Goal: Task Accomplishment & Management: Complete application form

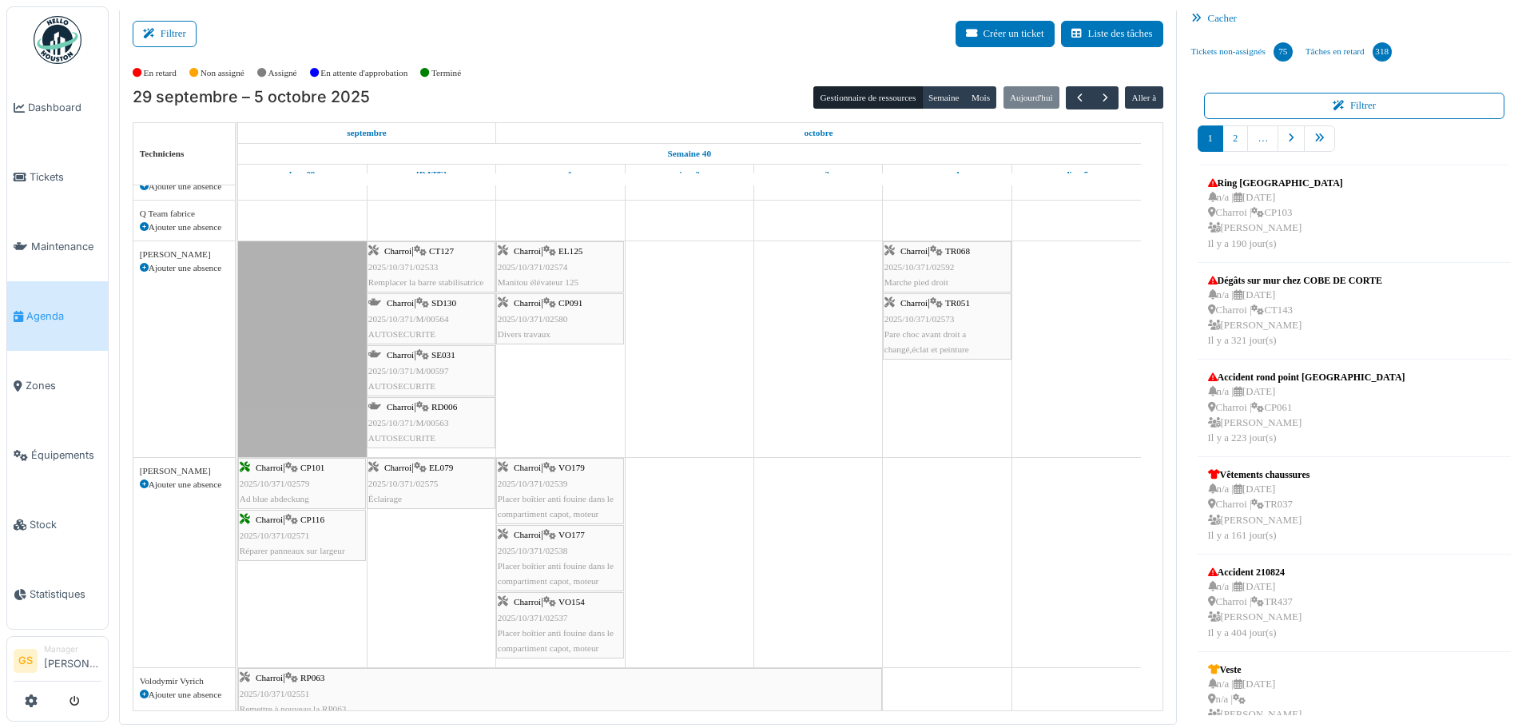
scroll to position [317, 0]
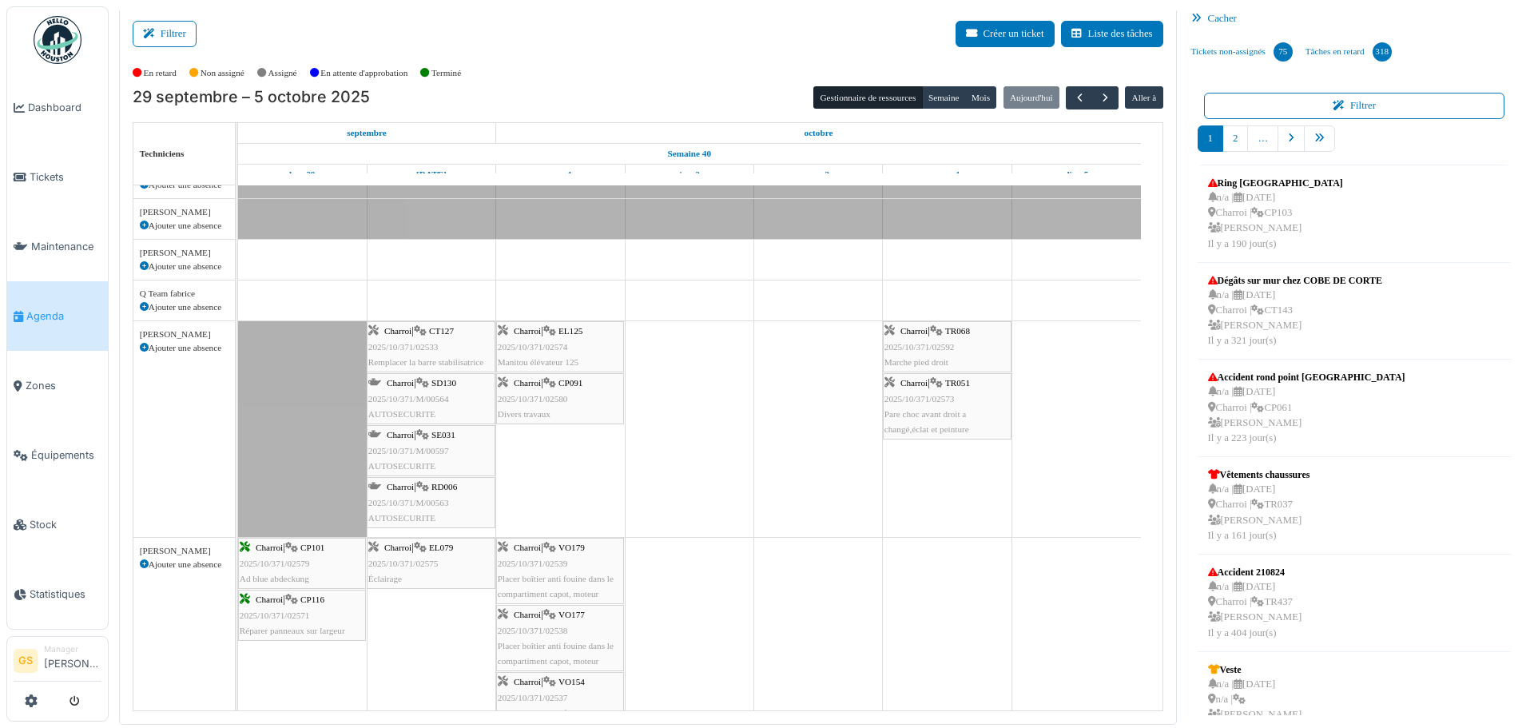
click at [44, 312] on span "Agenda" at bounding box center [63, 315] width 75 height 15
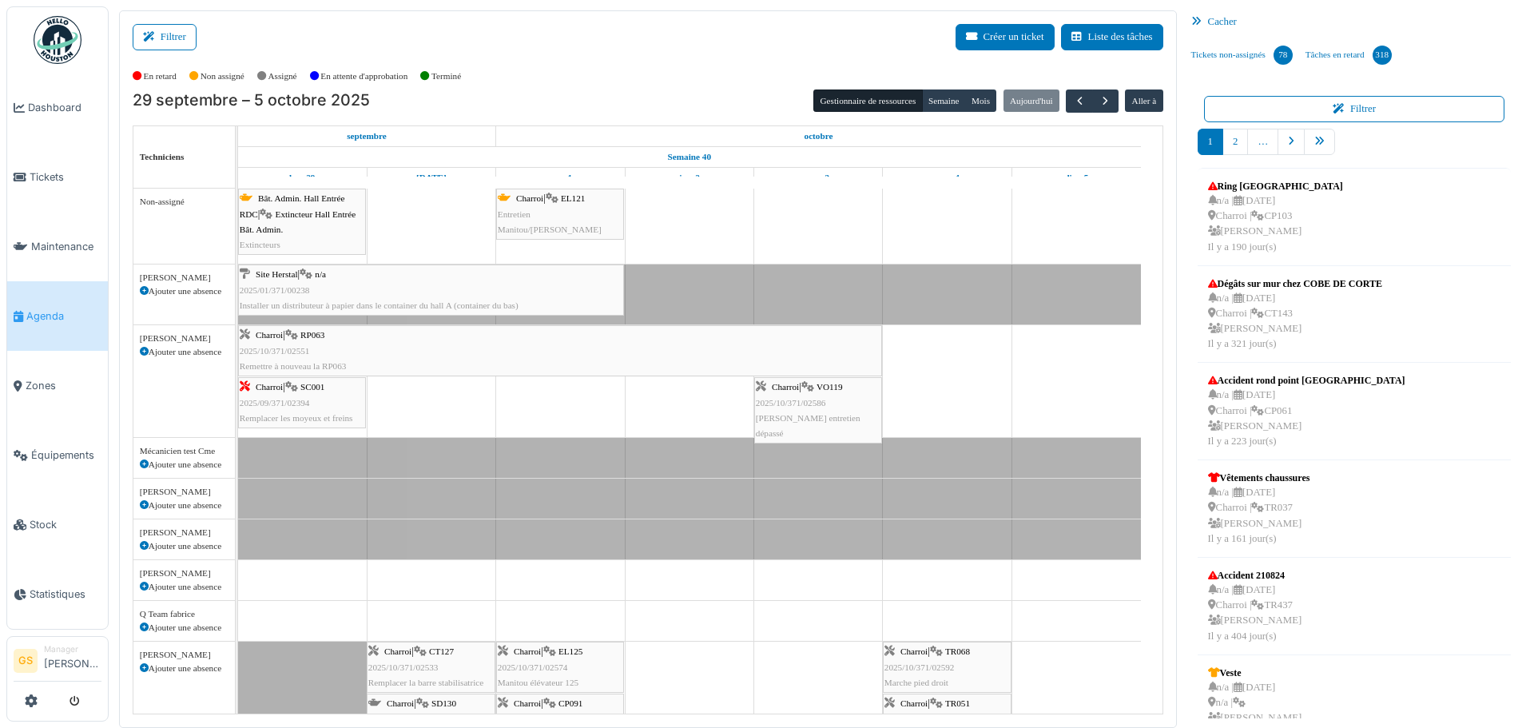
click at [48, 315] on span "Agenda" at bounding box center [63, 315] width 75 height 15
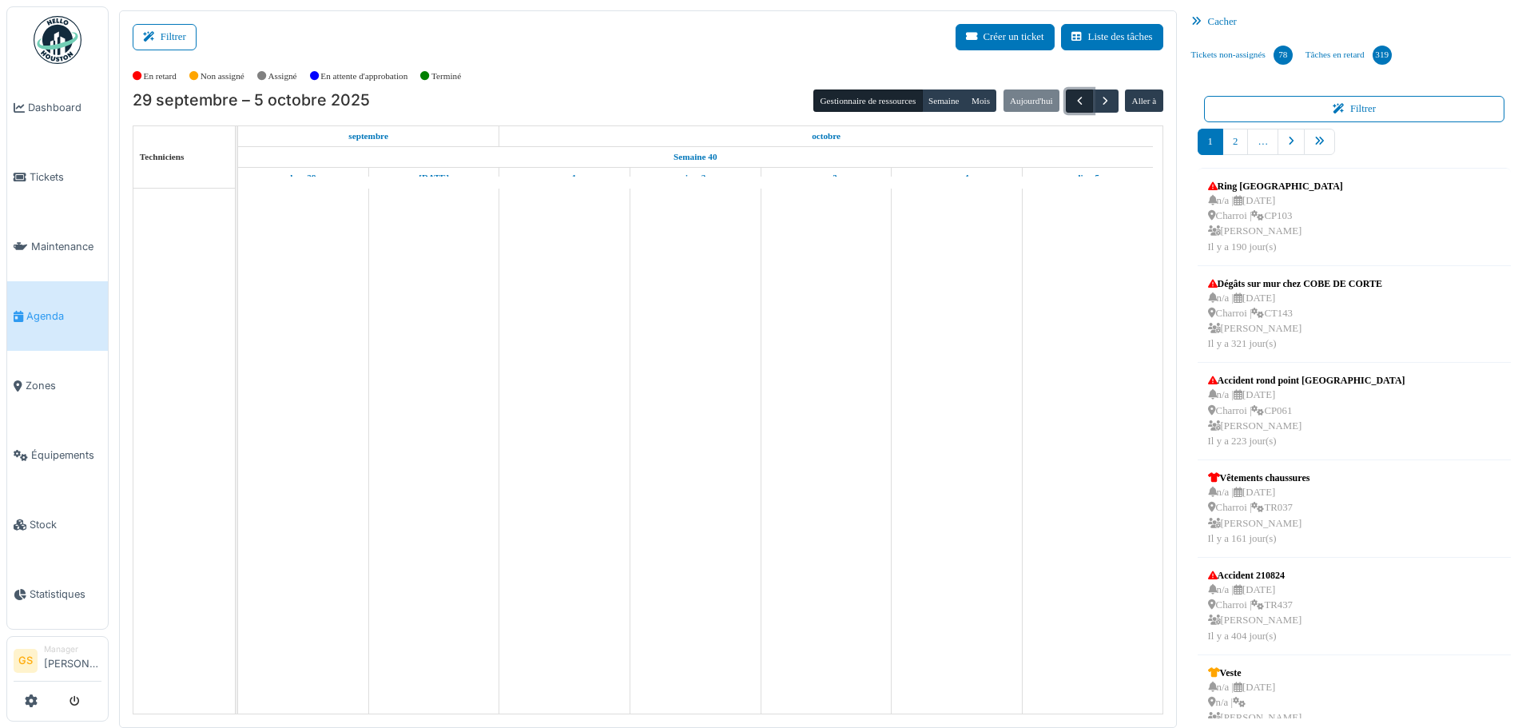
click at [1073, 98] on span "button" at bounding box center [1080, 101] width 14 height 14
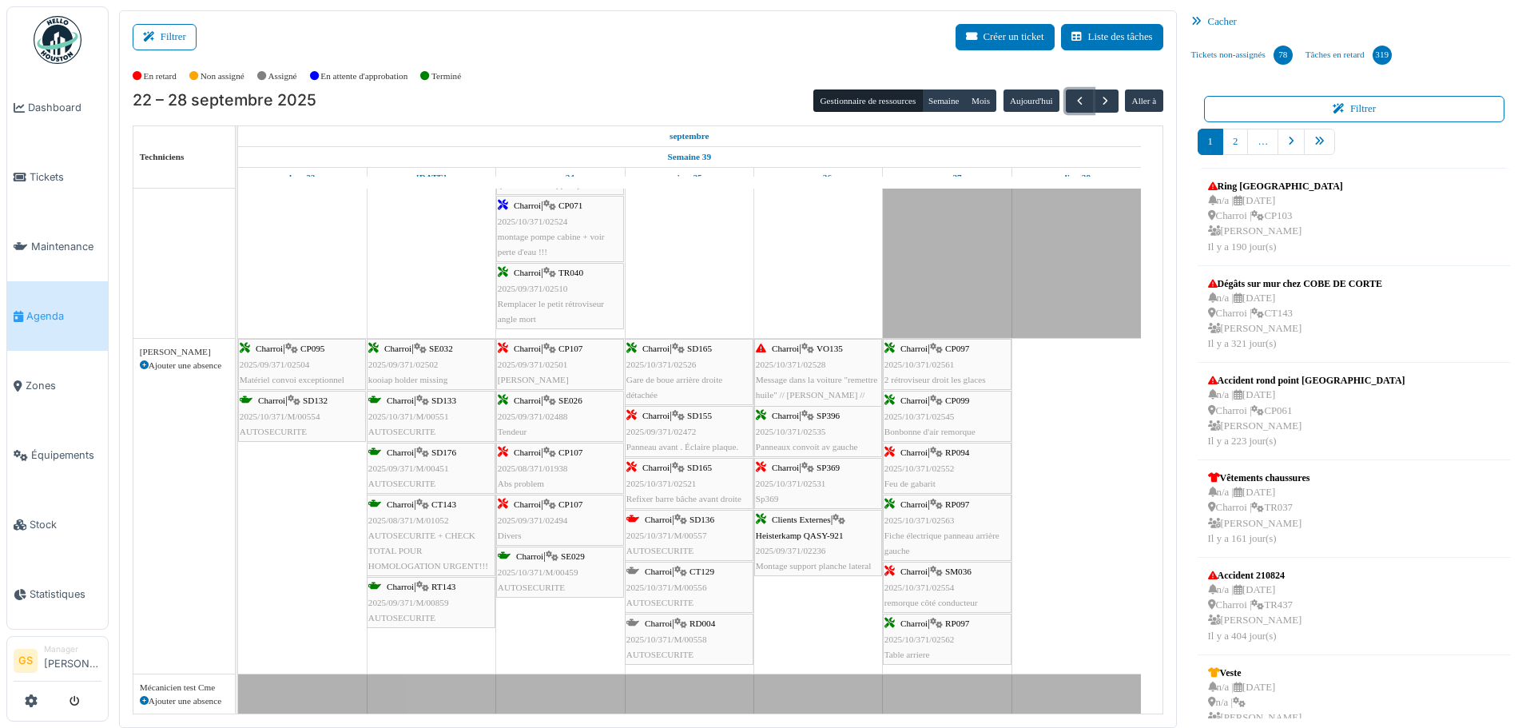
scroll to position [160, 0]
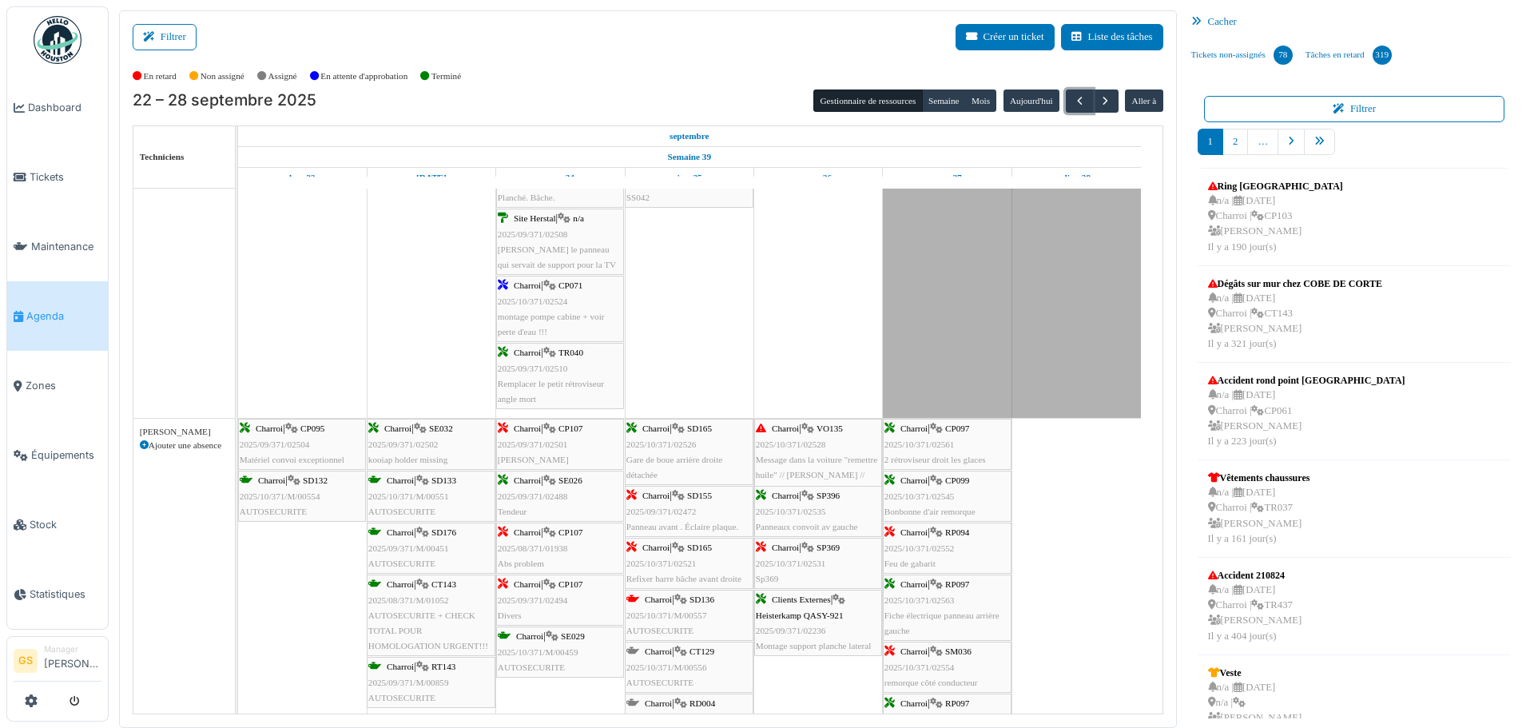
click at [525, 304] on span "2025/10/371/02524" at bounding box center [533, 301] width 70 height 10
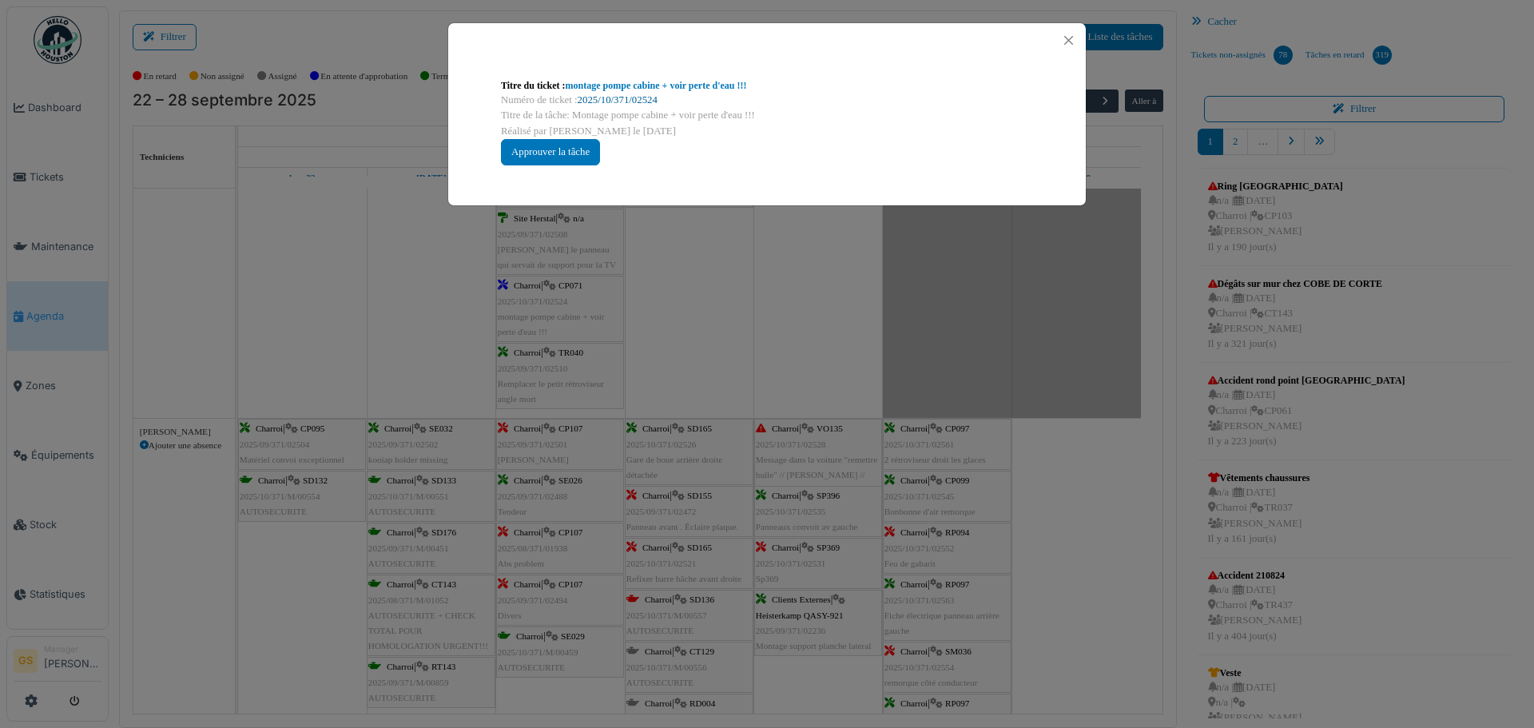
click at [643, 97] on link "2025/10/371/02524" at bounding box center [618, 99] width 80 height 11
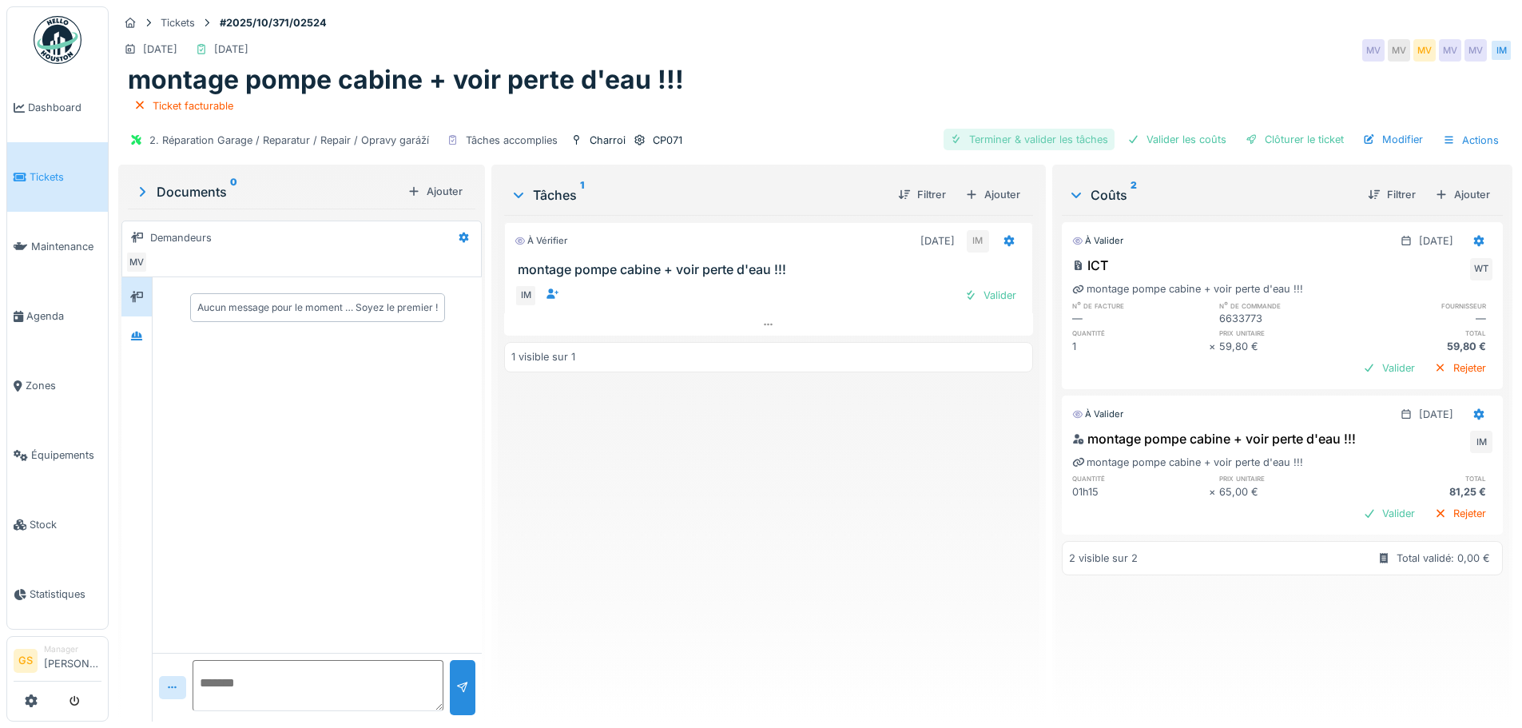
click at [995, 142] on div "Terminer & valider les tâches" at bounding box center [1029, 140] width 171 height 22
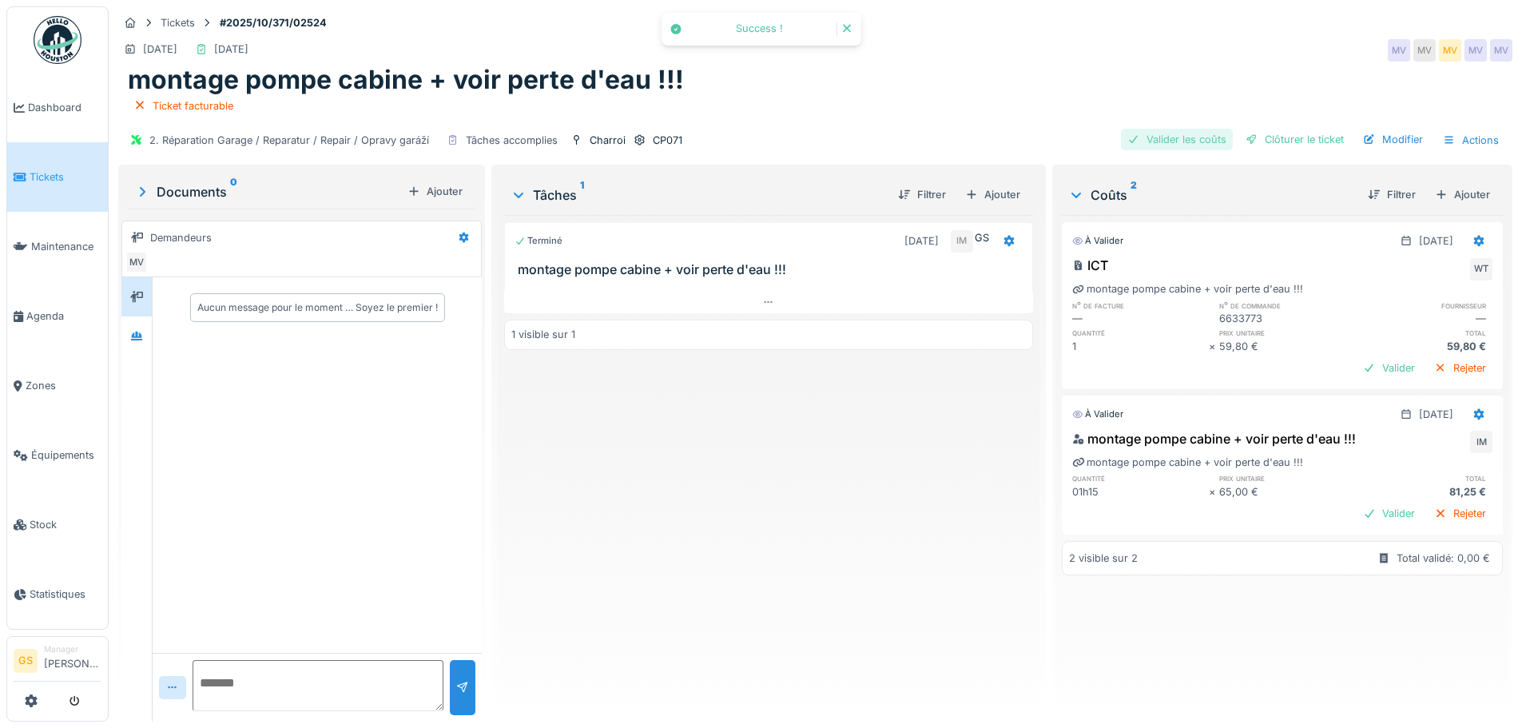
click at [1171, 144] on div "Valider les coûts" at bounding box center [1177, 140] width 112 height 22
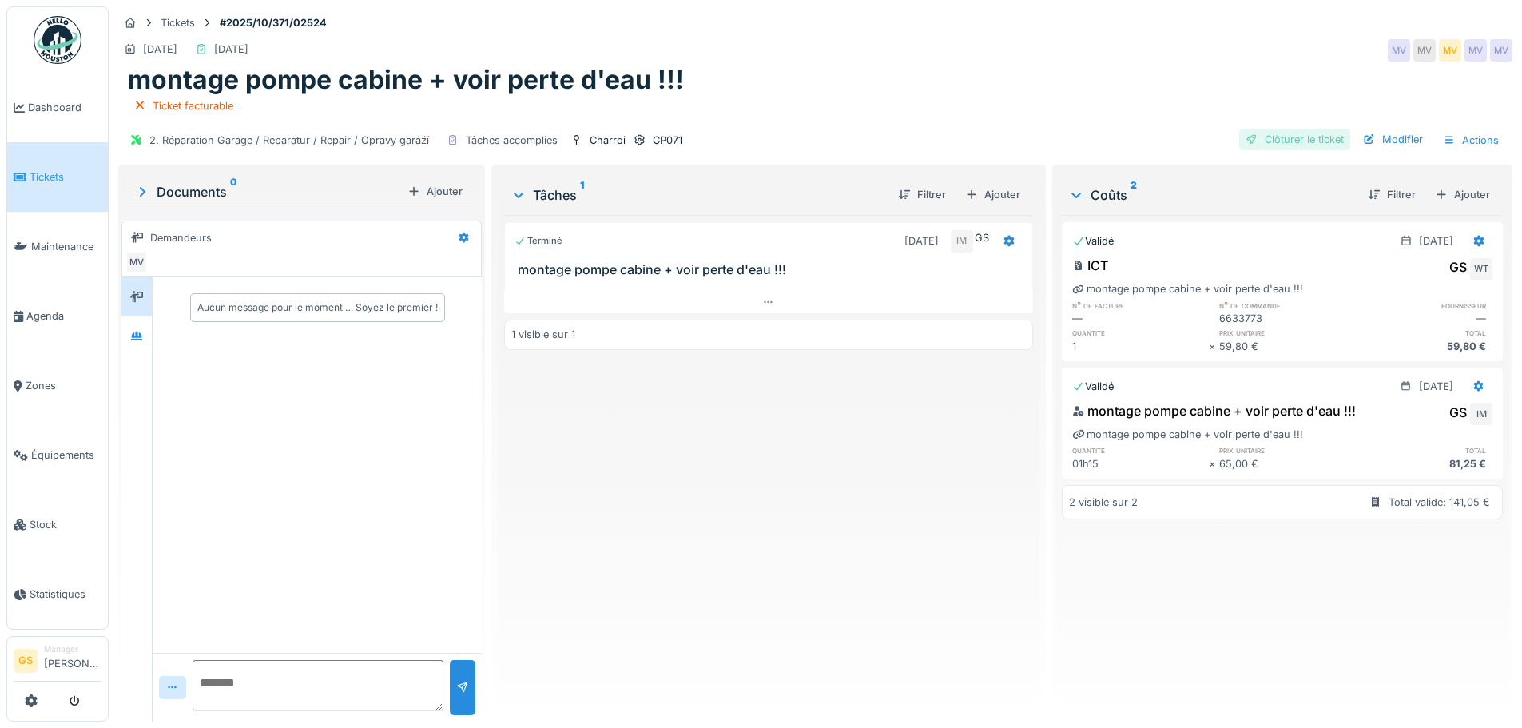
click at [1287, 134] on div "Clôturer le ticket" at bounding box center [1294, 140] width 111 height 22
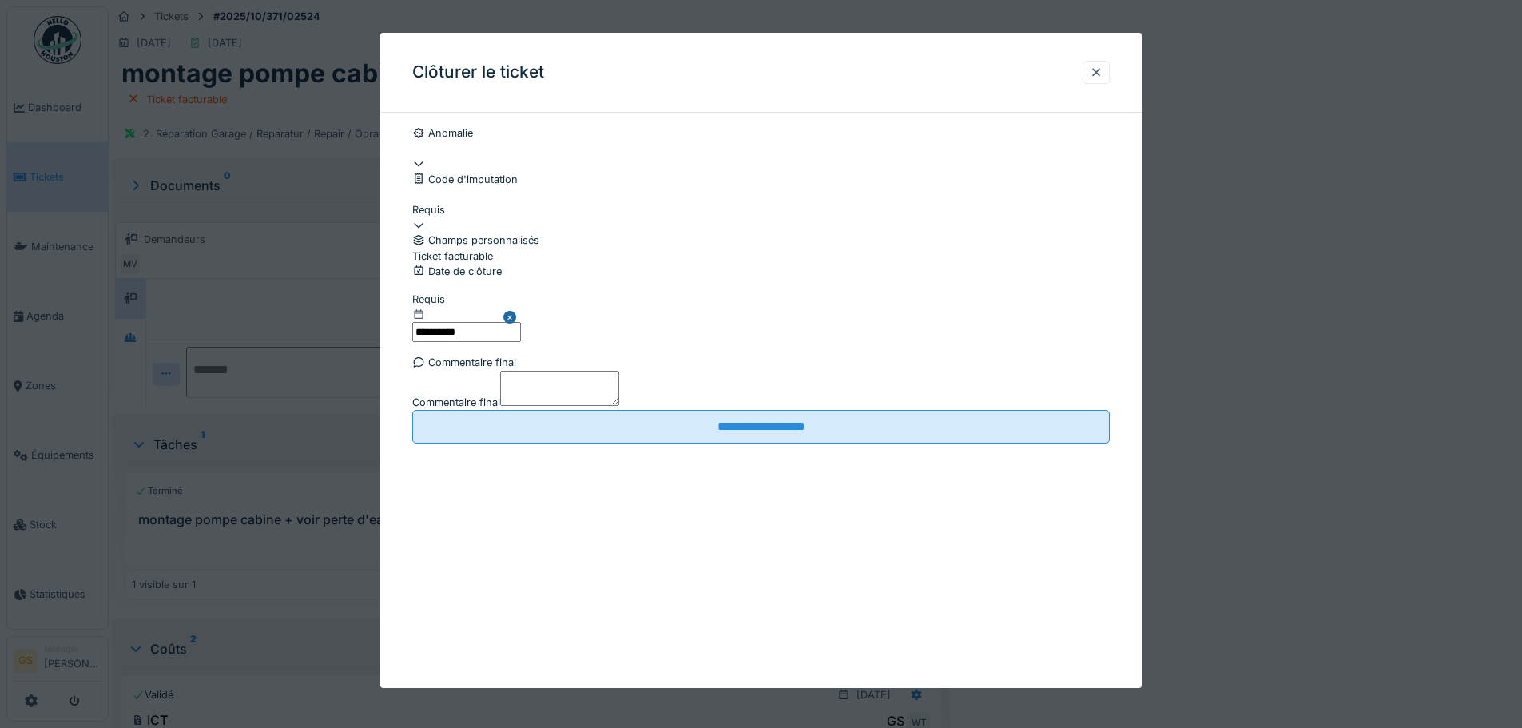
click at [445, 217] on div at bounding box center [761, 217] width 698 height 0
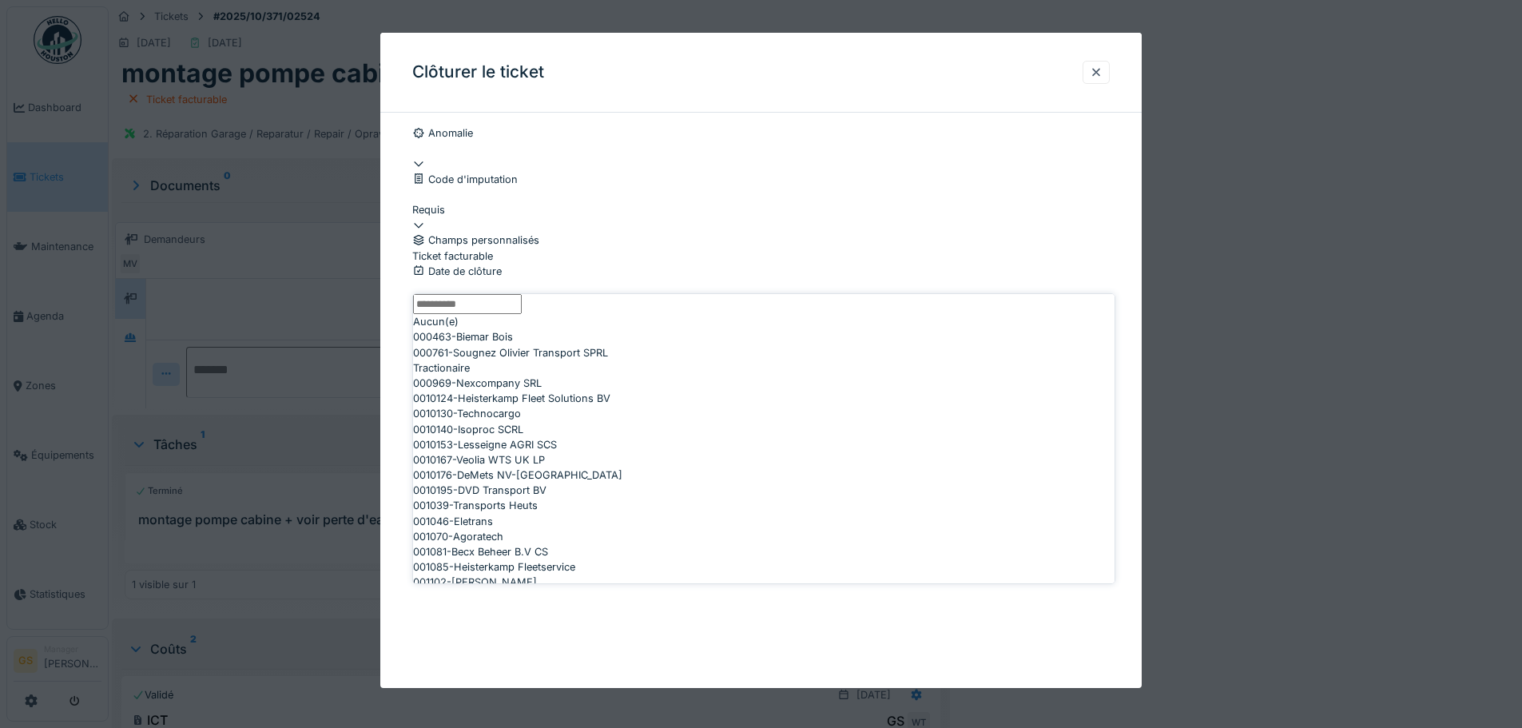
click at [440, 217] on div at bounding box center [761, 217] width 698 height 0
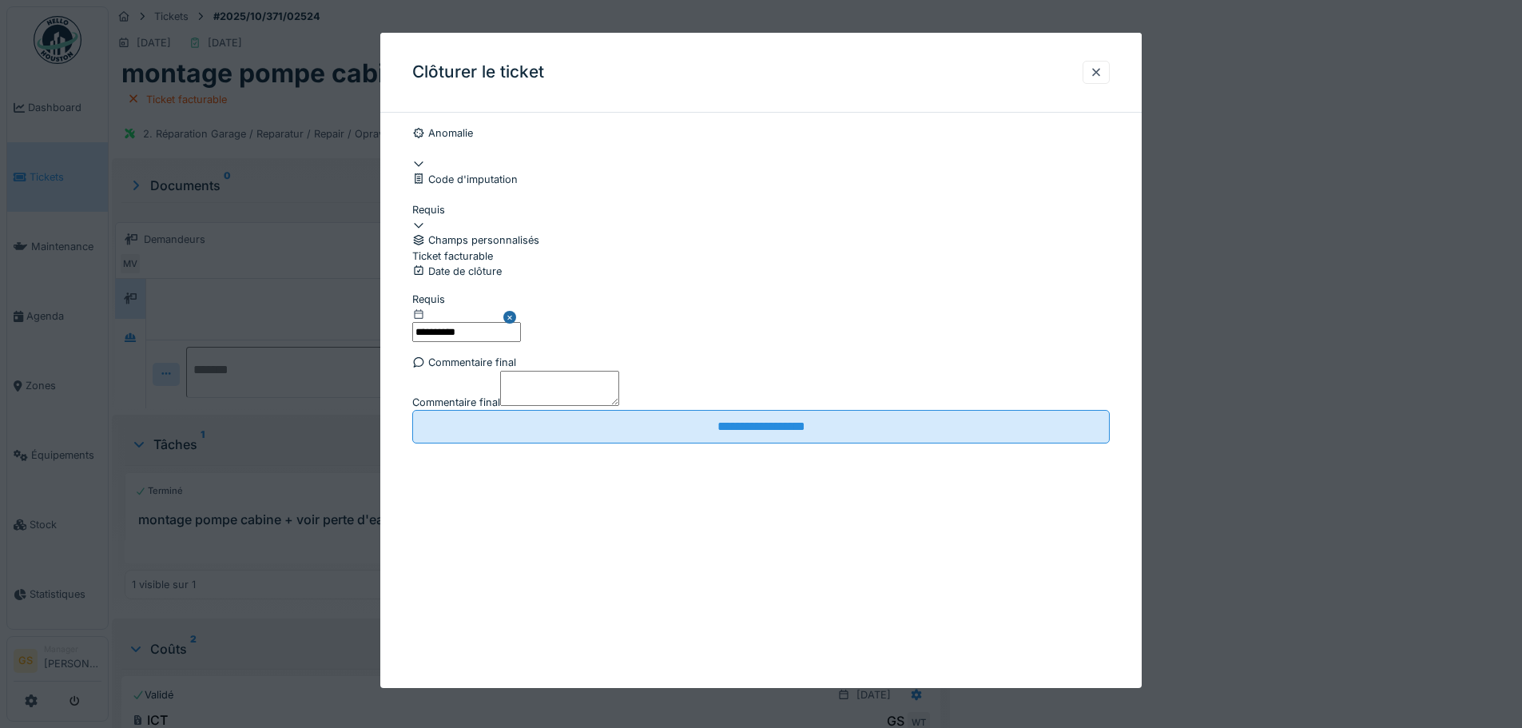
click at [419, 248] on div at bounding box center [761, 248] width 698 height 0
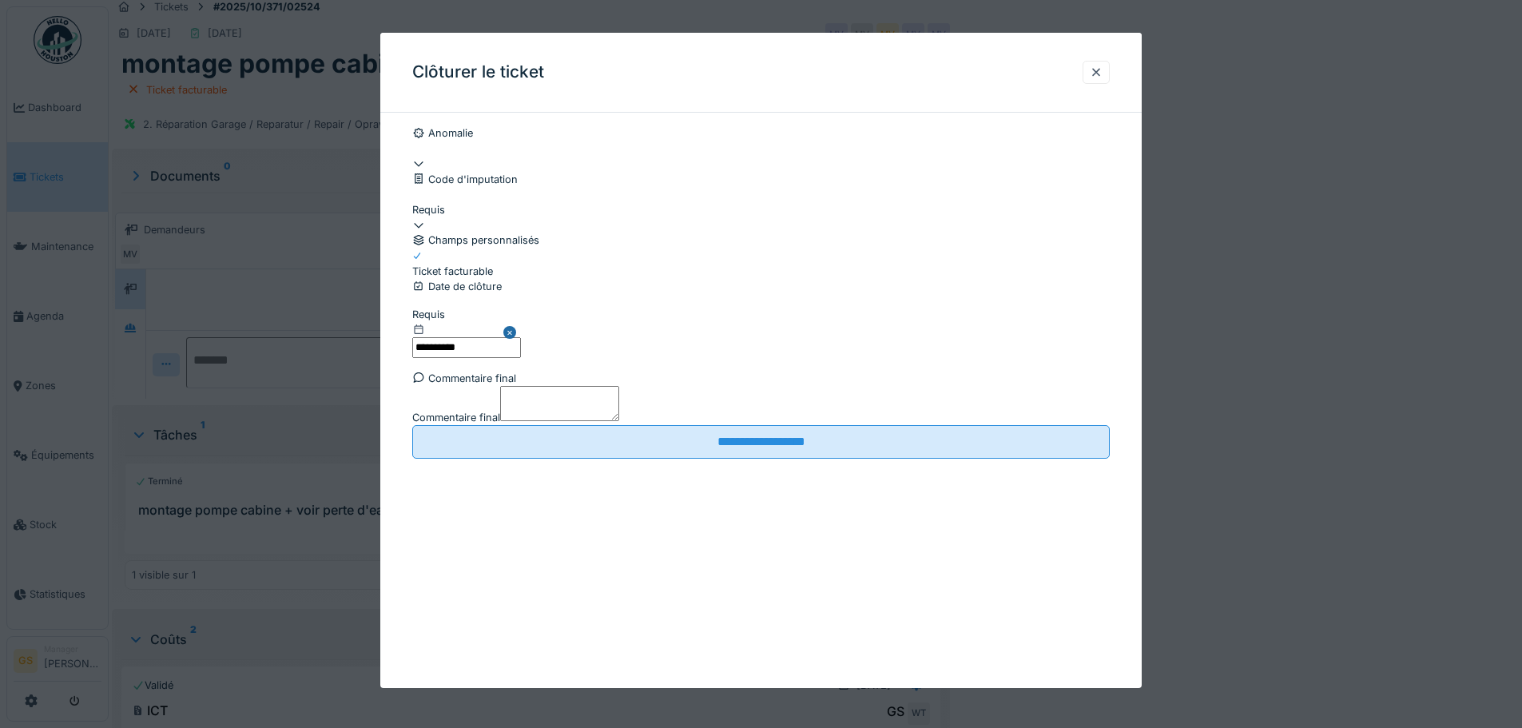
scroll to position [12, 0]
click at [452, 233] on div at bounding box center [761, 224] width 698 height 15
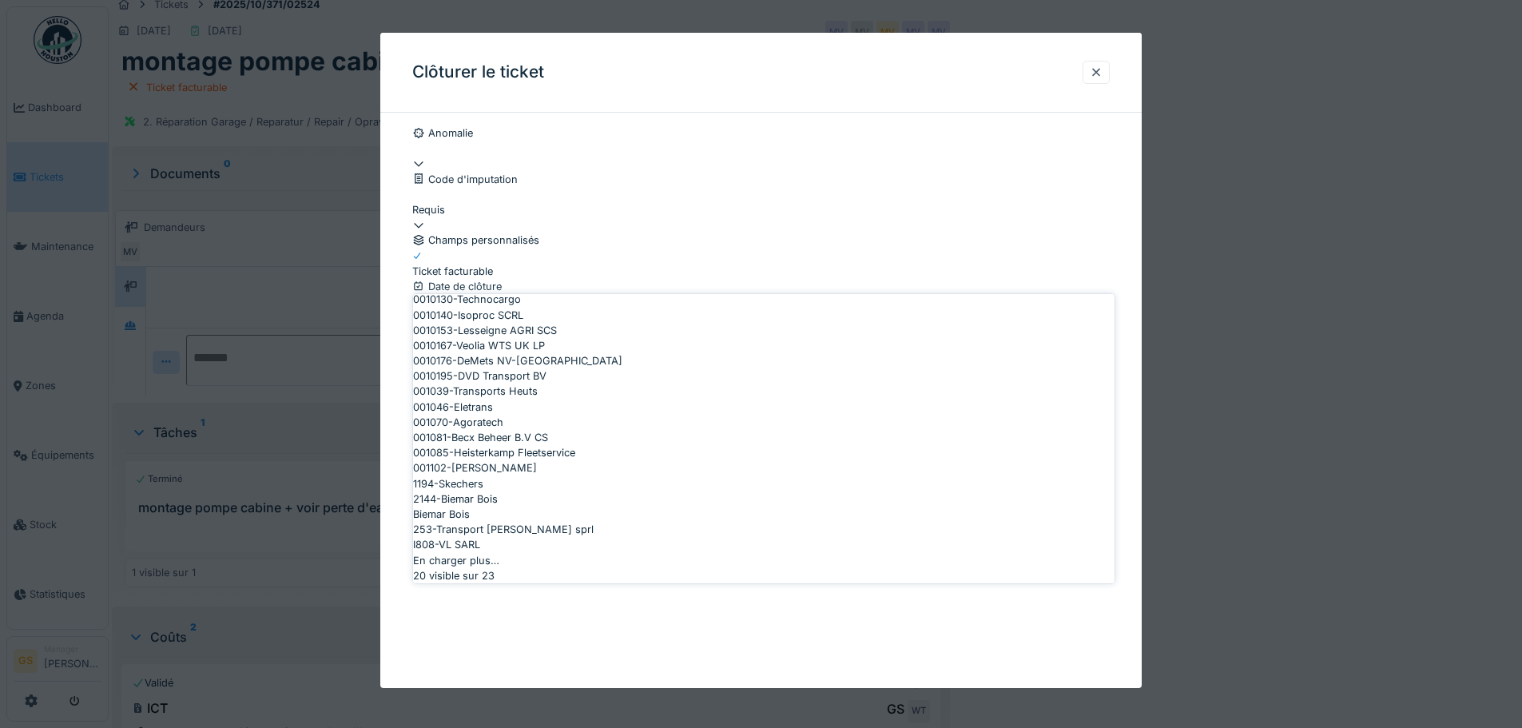
scroll to position [514, 0]
click at [471, 537] on span "I808-VL SARL" at bounding box center [446, 544] width 67 height 15
type input "***"
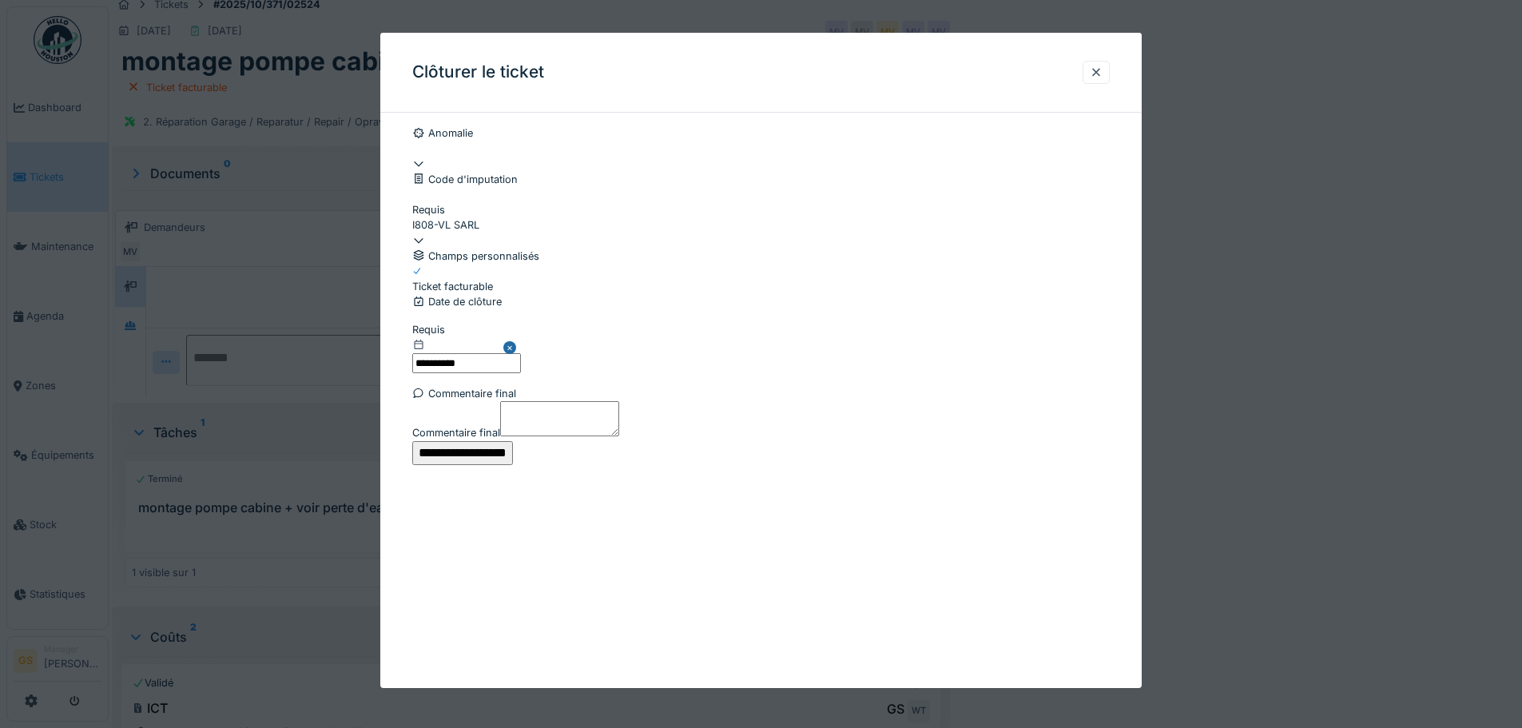
click at [513, 465] on input "**********" at bounding box center [462, 453] width 101 height 24
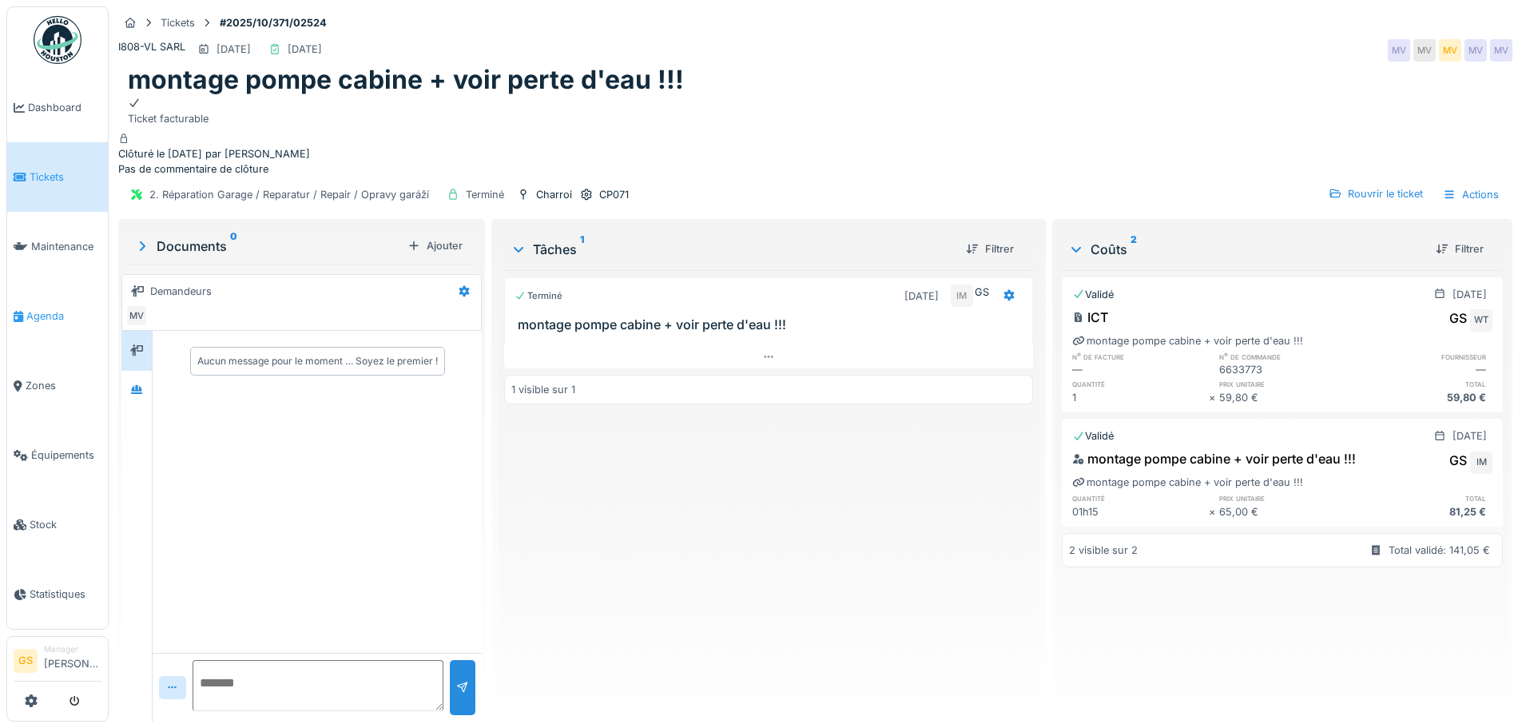
click at [30, 313] on span "Agenda" at bounding box center [63, 315] width 75 height 15
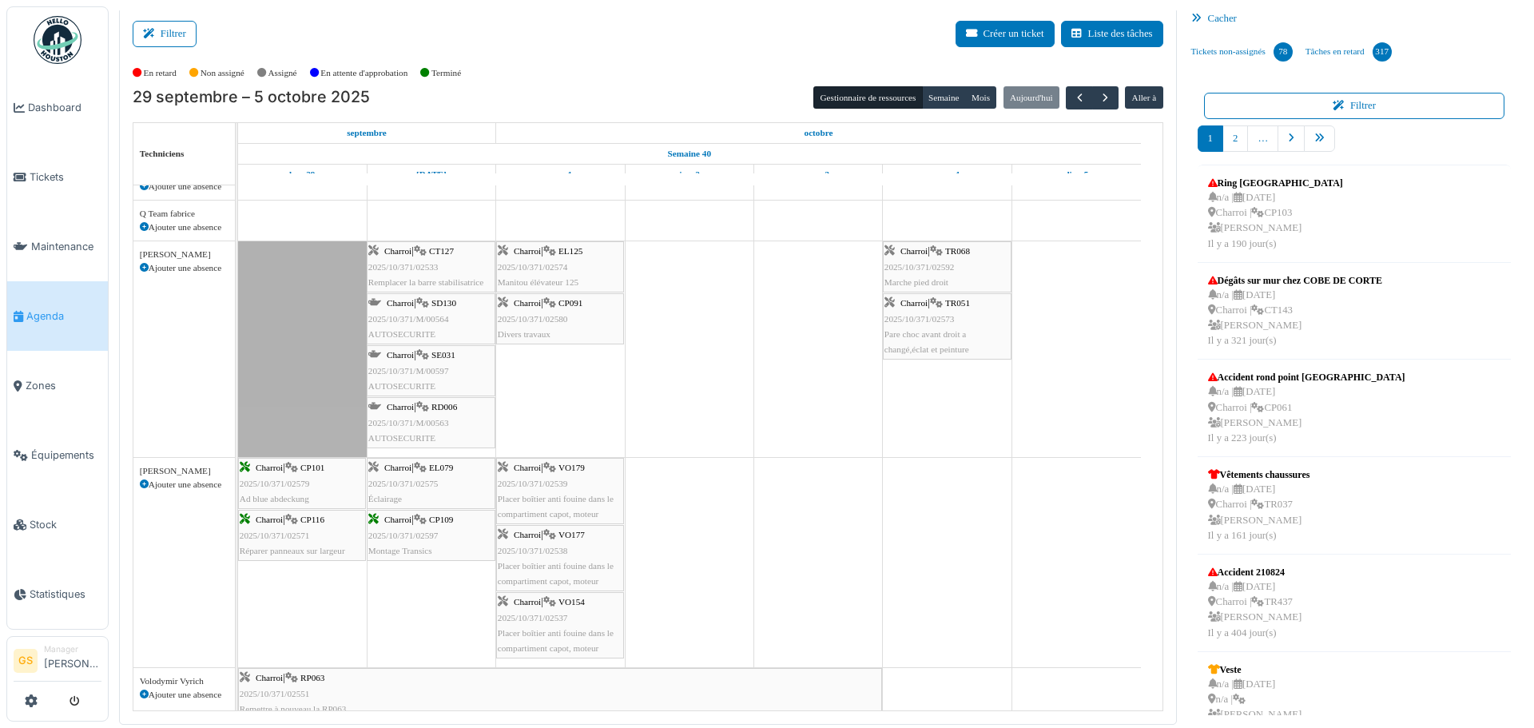
scroll to position [345, 0]
